Goal: Complete application form

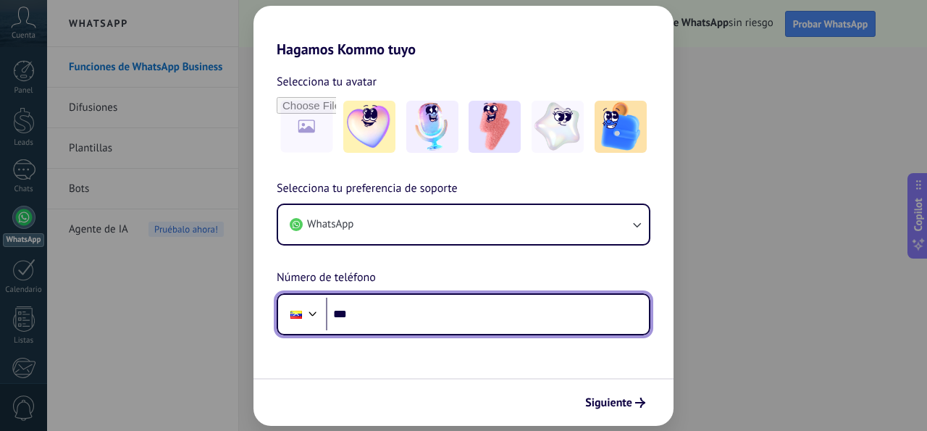
click at [625, 305] on input "***" at bounding box center [487, 314] width 323 height 33
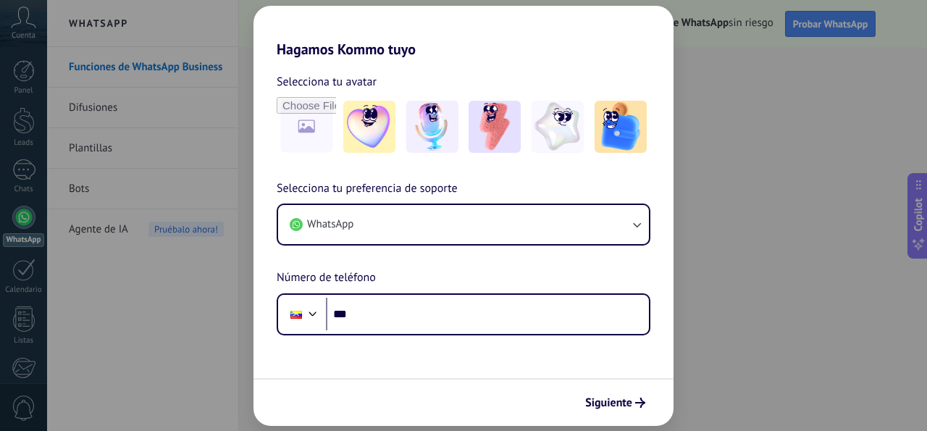
click at [725, 369] on div "Hagamos Kommo tuyo Selecciona tu avatar Selecciona tu preferencia de soporte Wh…" at bounding box center [463, 215] width 927 height 431
click at [782, 272] on div "Hagamos Kommo tuyo Selecciona tu avatar Selecciona tu preferencia de soporte Wh…" at bounding box center [463, 215] width 927 height 431
click at [314, 144] on input "file" at bounding box center [306, 127] width 57 height 57
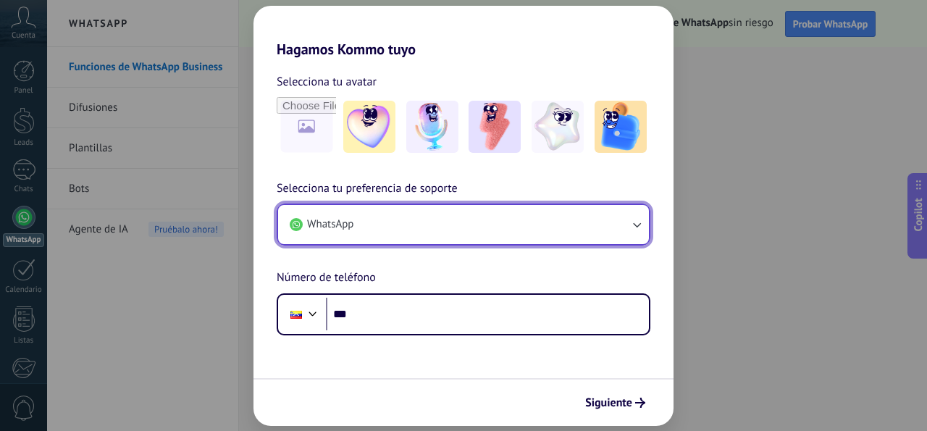
click at [461, 238] on button "WhatsApp" at bounding box center [463, 224] width 371 height 39
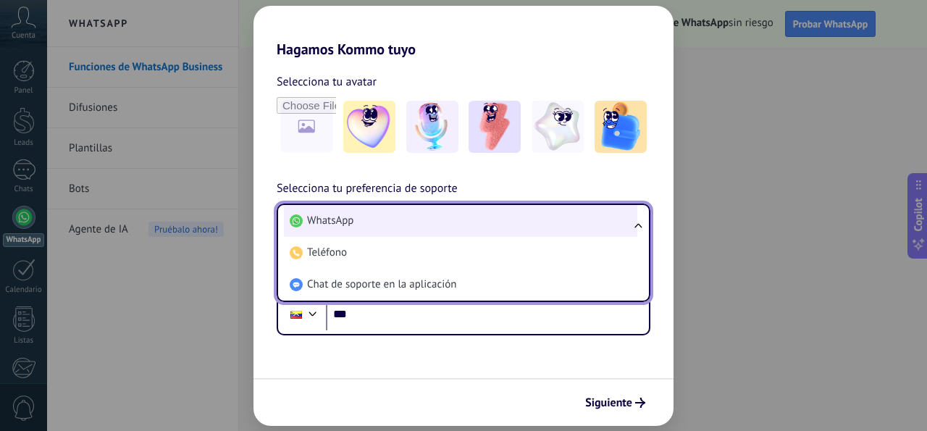
click at [462, 225] on li "WhatsApp" at bounding box center [461, 221] width 354 height 32
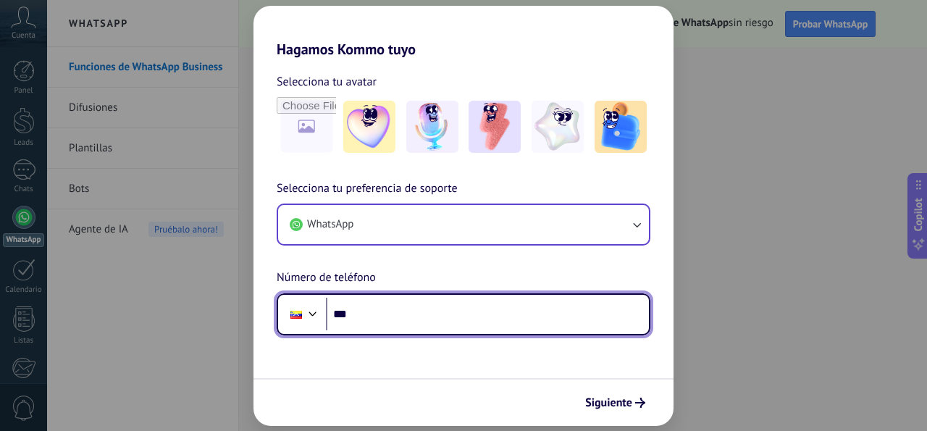
click at [464, 317] on input "***" at bounding box center [487, 314] width 323 height 33
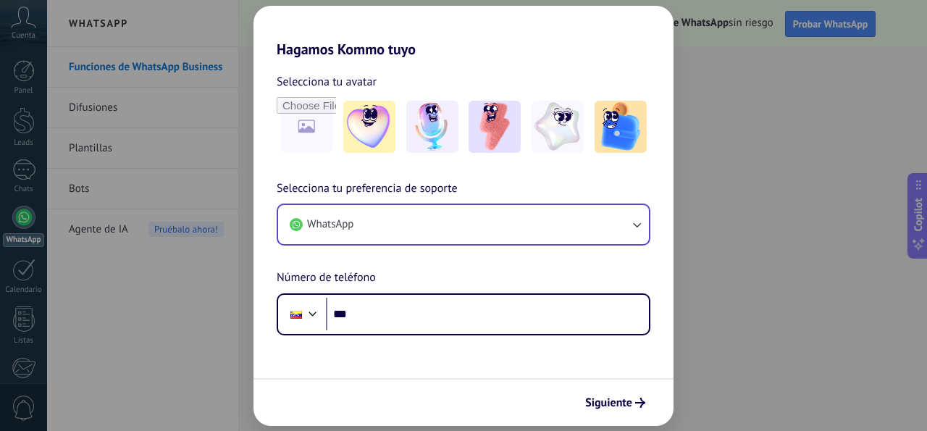
click at [441, 360] on form "Selecciona tu avatar Selecciona tu preferencia de soporte WhatsApp Número de te…" at bounding box center [464, 242] width 420 height 368
click at [641, 414] on button "Siguiente" at bounding box center [615, 403] width 73 height 25
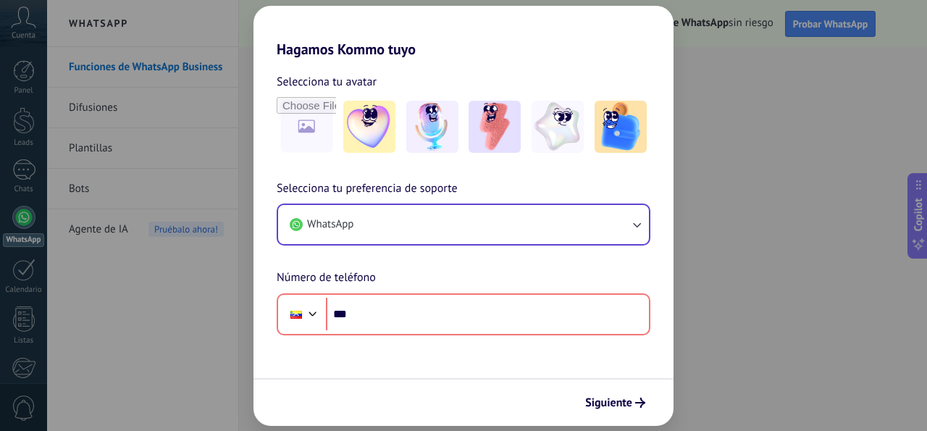
click at [881, 169] on div "Hagamos Kommo tuyo Selecciona tu avatar Selecciona tu preferencia de soporte Wh…" at bounding box center [463, 215] width 927 height 431
click at [927, 104] on div "Hagamos Kommo tuyo Selecciona tu avatar Selecciona tu preferencia de soporte Wh…" at bounding box center [463, 215] width 927 height 431
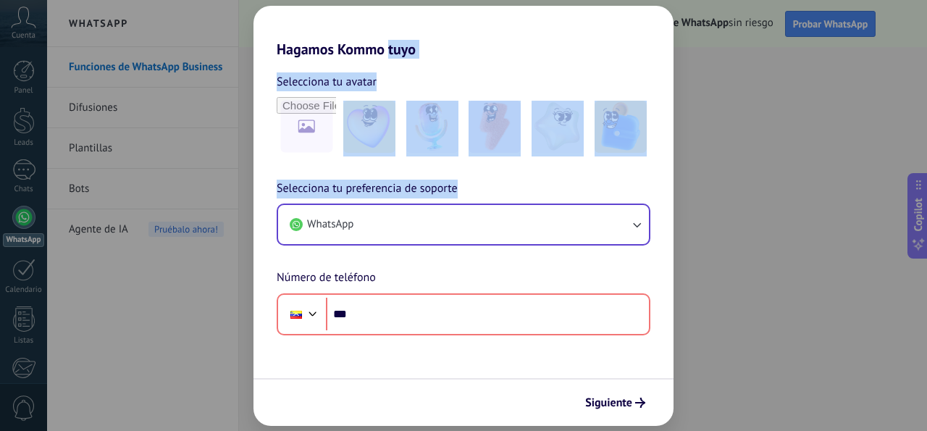
drag, startPoint x: 927, startPoint y: 104, endPoint x: 664, endPoint y: 28, distance: 273.6
click at [664, 28] on div "Hagamos Kommo tuyo Selecciona tu avatar Selecciona tu preferencia de soporte Wh…" at bounding box center [463, 215] width 927 height 431
click at [664, 28] on h2 "Hagamos Kommo tuyo" at bounding box center [464, 32] width 420 height 52
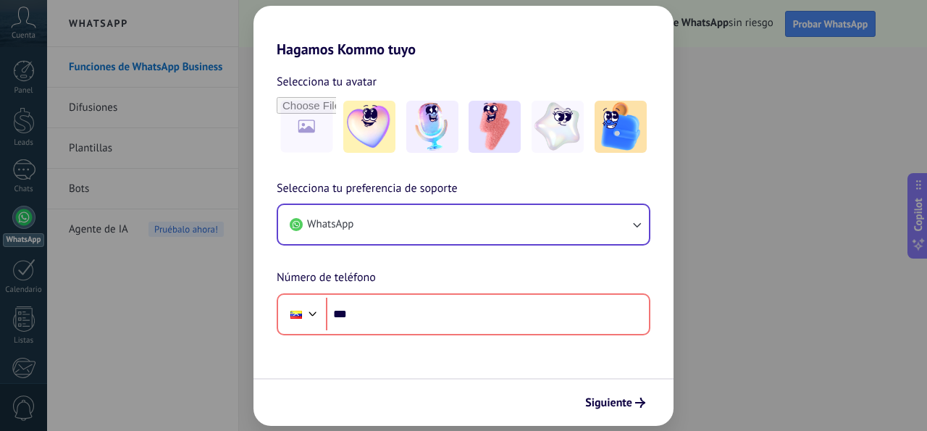
drag, startPoint x: 438, startPoint y: 7, endPoint x: 223, endPoint y: 22, distance: 215.8
click at [223, 22] on div "Hagamos Kommo tuyo Selecciona tu avatar Selecciona tu preferencia de soporte Wh…" at bounding box center [463, 215] width 927 height 431
click at [189, 67] on div "Hagamos Kommo tuyo Selecciona tu avatar Selecciona tu preferencia de soporte Wh…" at bounding box center [463, 215] width 927 height 431
click at [96, 101] on div "Hagamos Kommo tuyo Selecciona tu avatar Selecciona tu preferencia de soporte Wh…" at bounding box center [463, 215] width 927 height 431
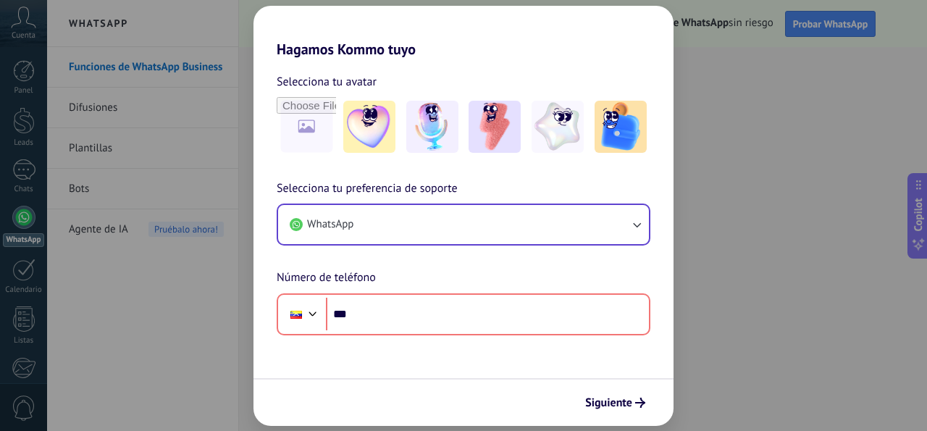
click at [195, 331] on div "Hagamos Kommo tuyo Selecciona tu avatar Selecciona tu preferencia de soporte Wh…" at bounding box center [463, 215] width 927 height 431
click at [632, 401] on span "Siguiente" at bounding box center [615, 403] width 60 height 10
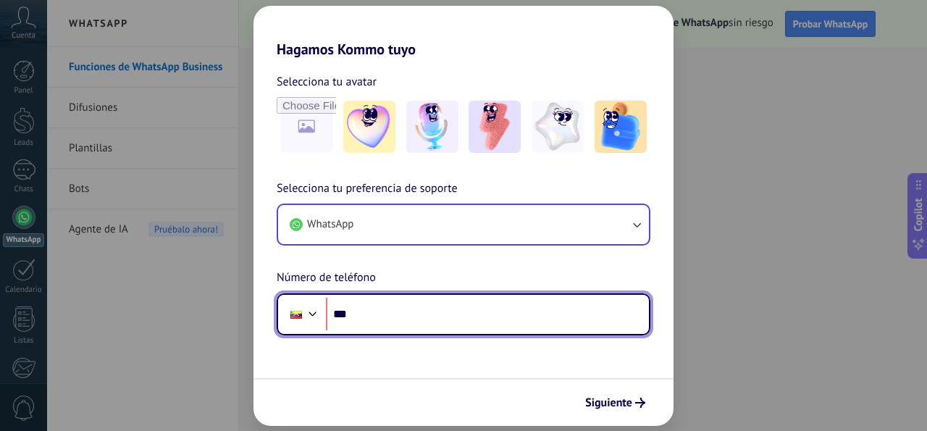
click at [555, 314] on input "***" at bounding box center [487, 314] width 323 height 33
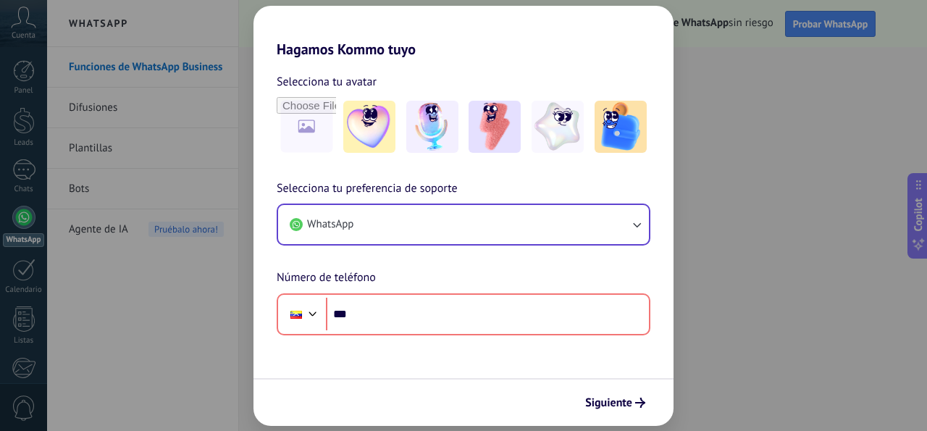
click at [748, 59] on div "Hagamos Kommo tuyo Selecciona tu avatar Selecciona tu preferencia de soporte Wh…" at bounding box center [463, 215] width 927 height 431
